Goal: Find contact information: Obtain details needed to contact an individual or organization

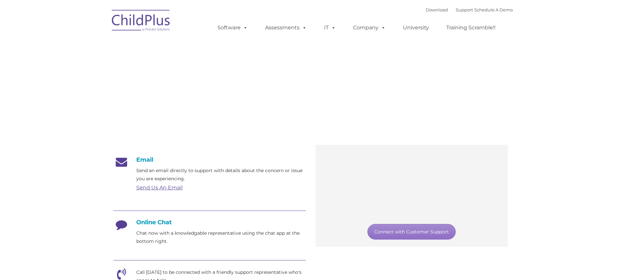
type input ""
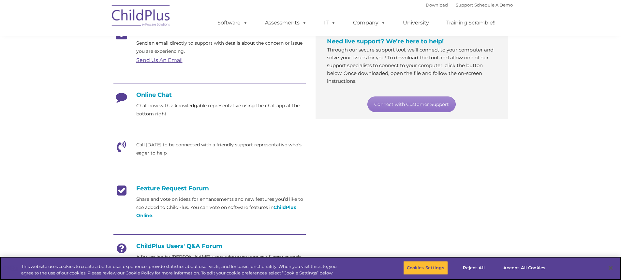
scroll to position [130, 0]
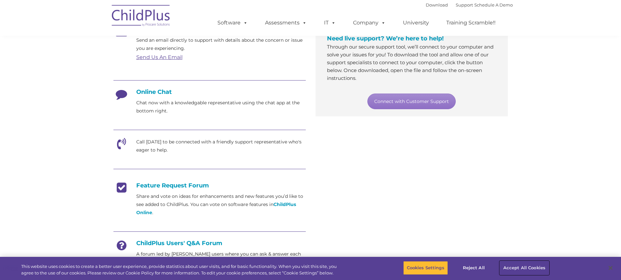
click at [515, 268] on button "Accept All Cookies" at bounding box center [524, 268] width 49 height 14
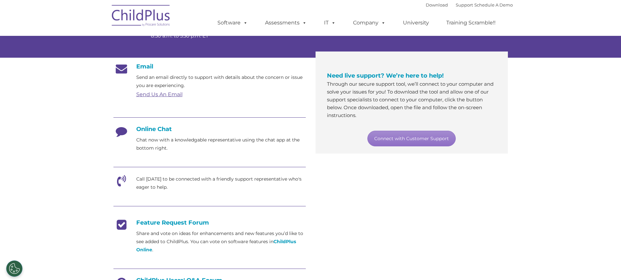
scroll to position [0, 0]
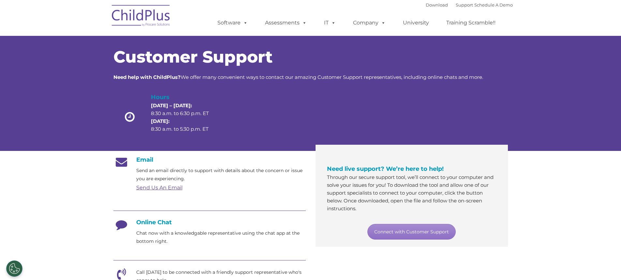
click at [162, 224] on h4 "Online Chat" at bounding box center [209, 222] width 192 height 7
click at [150, 242] on p "Chat now with a knowledgable representative using the chat app at the bottom ri…" at bounding box center [221, 237] width 170 height 16
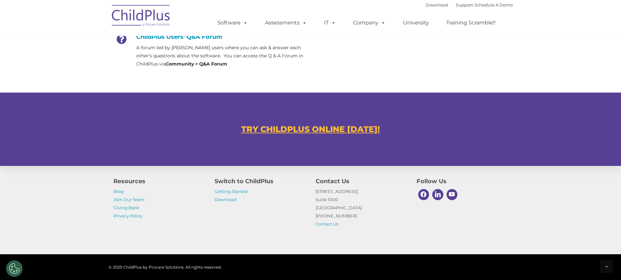
scroll to position [372, 0]
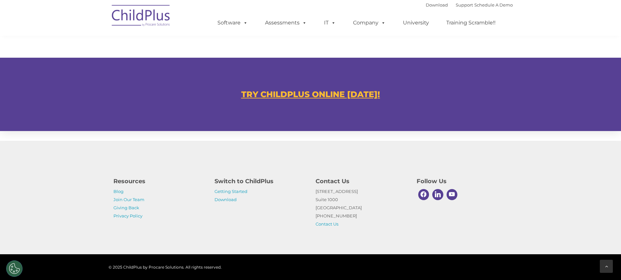
click at [605, 267] on icon at bounding box center [606, 266] width 3 height 5
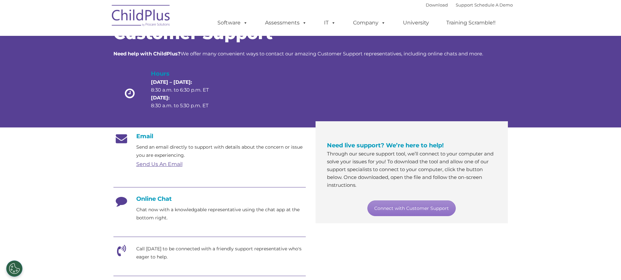
scroll to position [0, 0]
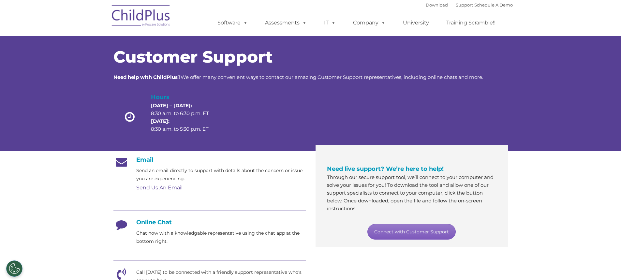
click at [407, 233] on link "Connect with Customer Support" at bounding box center [411, 232] width 88 height 16
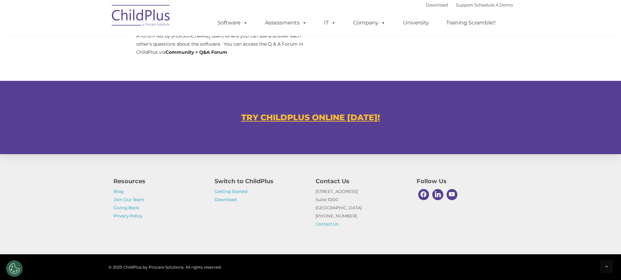
scroll to position [372, 0]
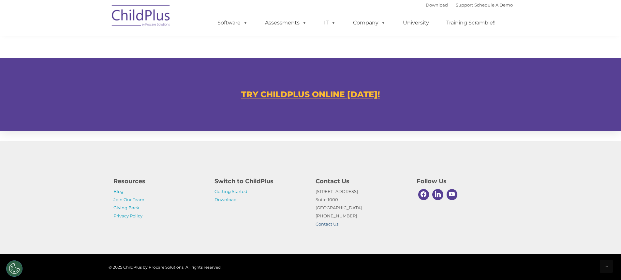
click at [322, 225] on link "Contact Us" at bounding box center [327, 223] width 23 height 5
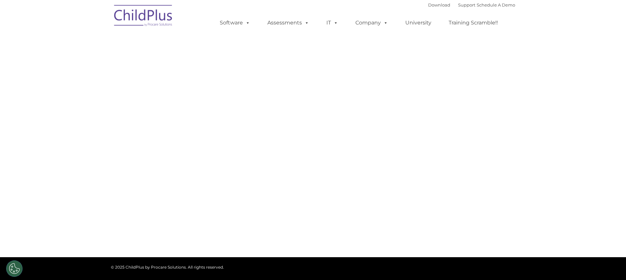
type input ""
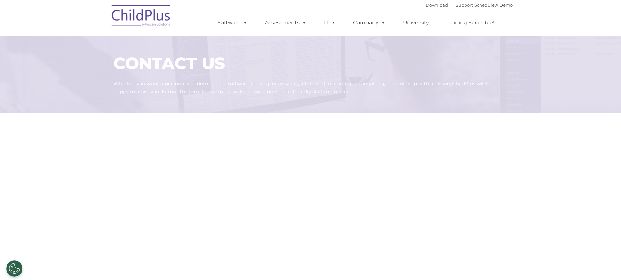
select select "MEDIUM"
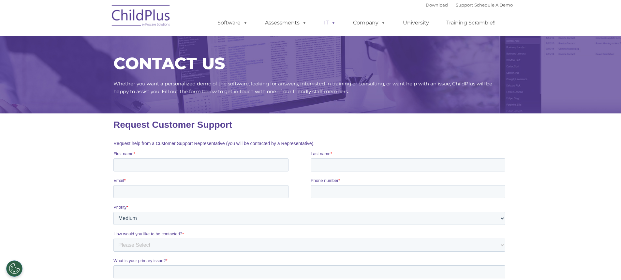
click at [333, 21] on span at bounding box center [332, 23] width 7 height 6
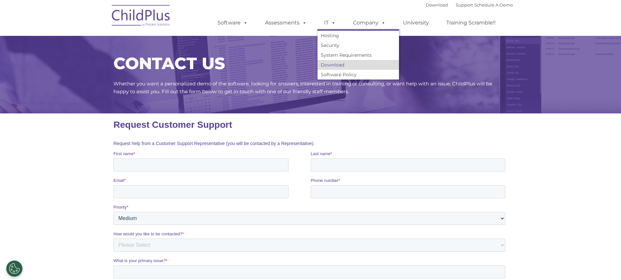
click at [327, 66] on link "Download" at bounding box center [359, 65] width 82 height 10
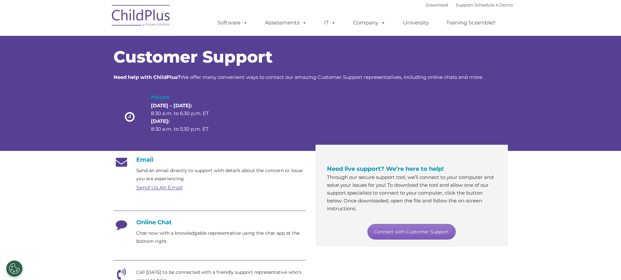
click at [416, 235] on link "Connect with Customer Support" at bounding box center [411, 232] width 88 height 16
